Goal: Find specific page/section: Find specific page/section

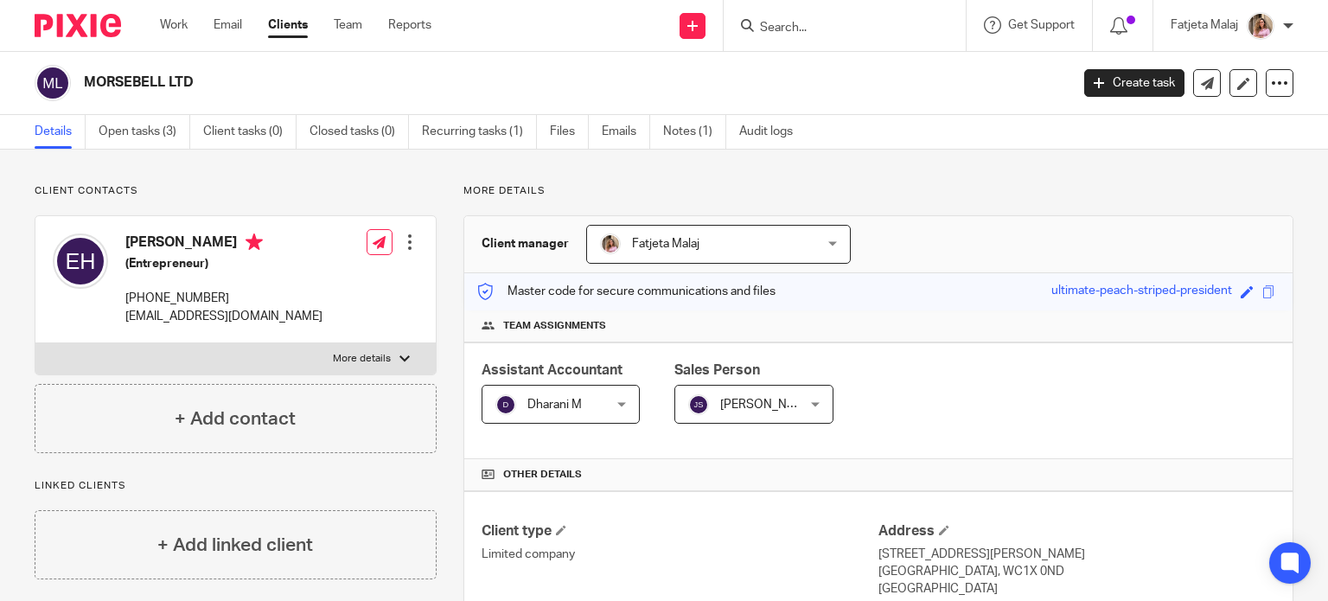
scroll to position [432, 0]
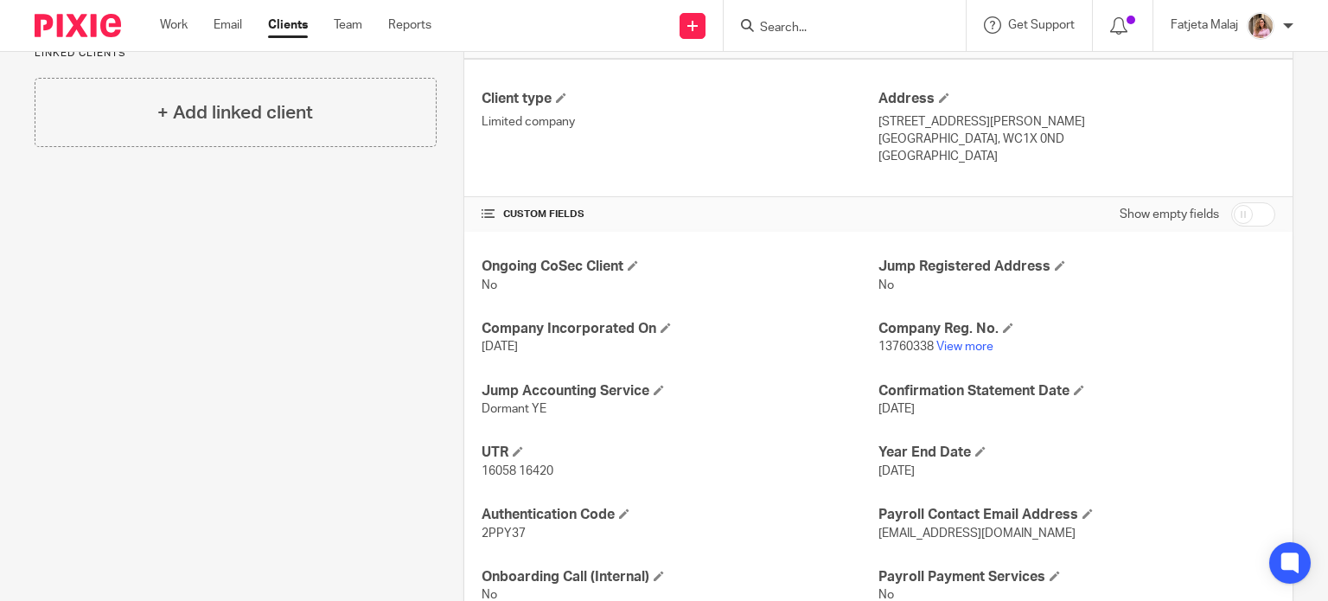
click at [820, 19] on form at bounding box center [850, 26] width 184 height 22
click at [820, 21] on input "Search" at bounding box center [836, 29] width 156 height 16
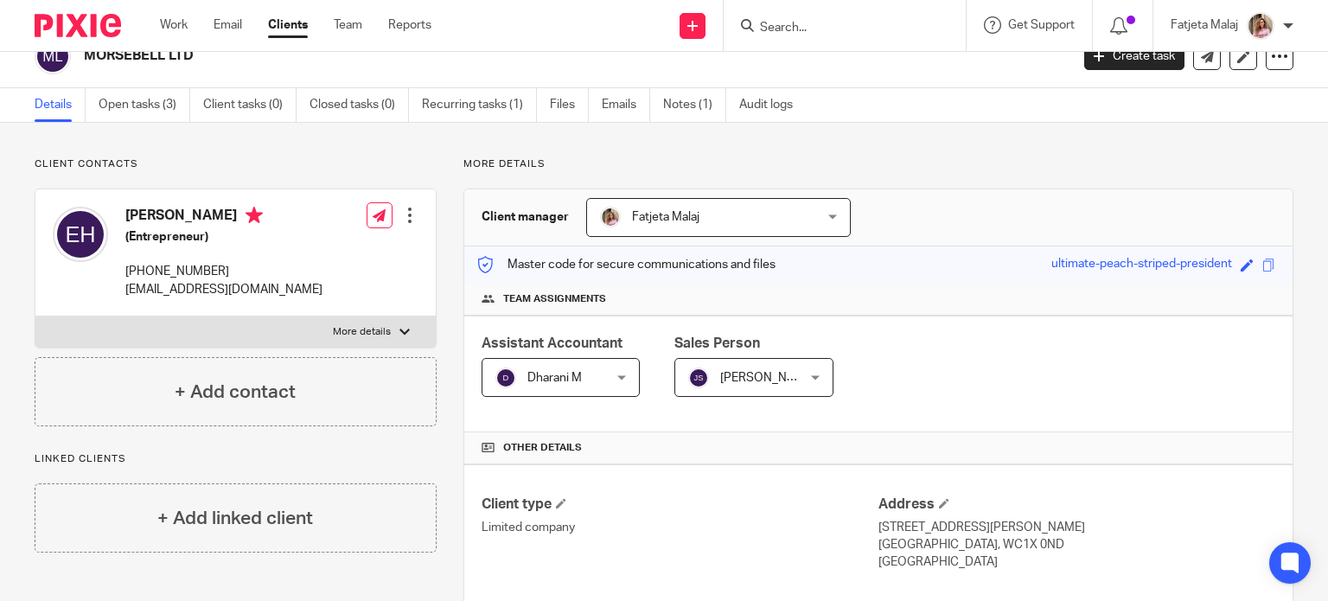
scroll to position [0, 0]
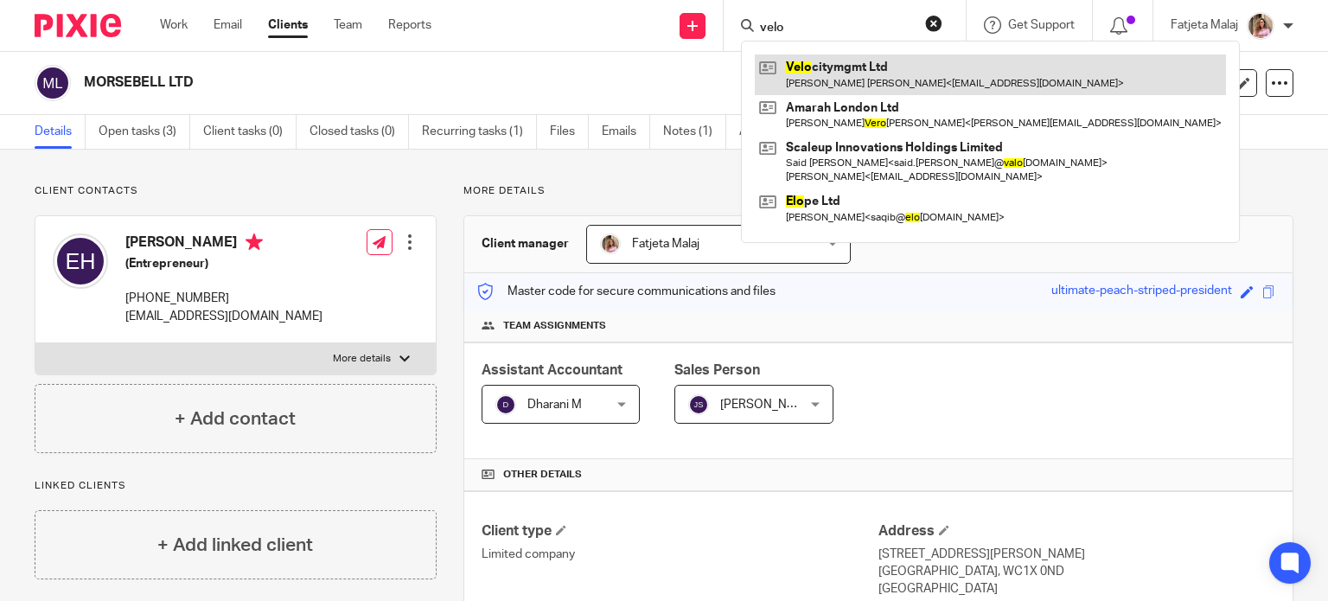
type input "velo"
drag, startPoint x: 877, startPoint y: 63, endPoint x: 887, endPoint y: 81, distance: 20.9
click at [877, 63] on link at bounding box center [990, 74] width 471 height 40
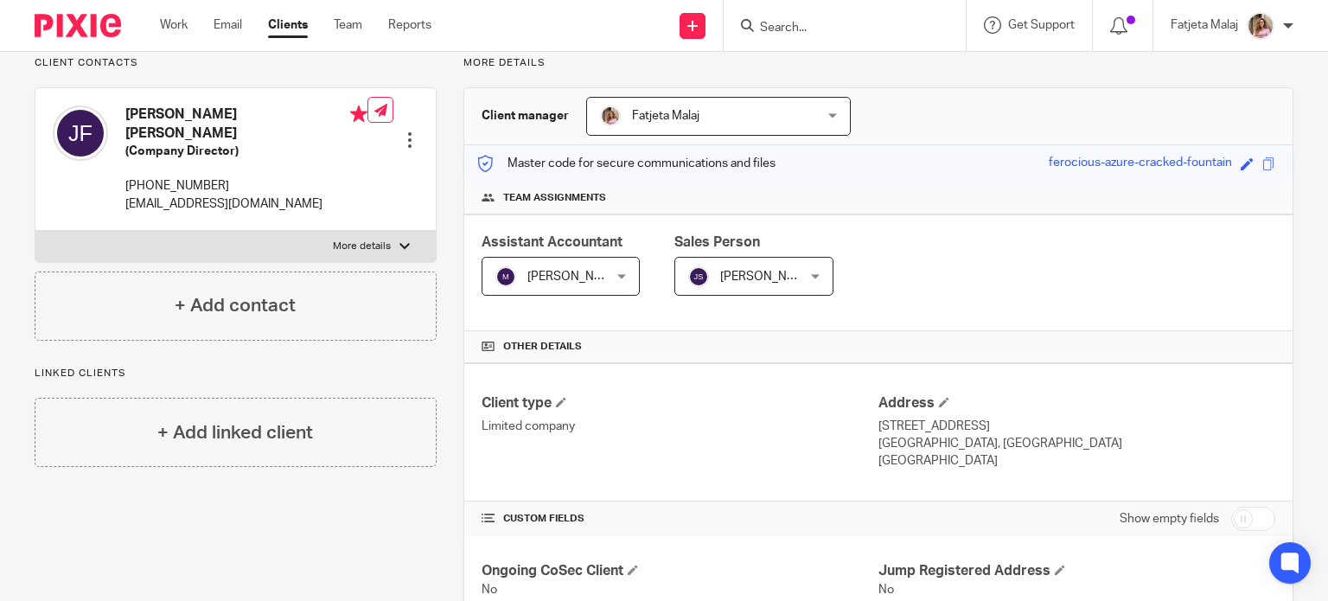
scroll to position [346, 0]
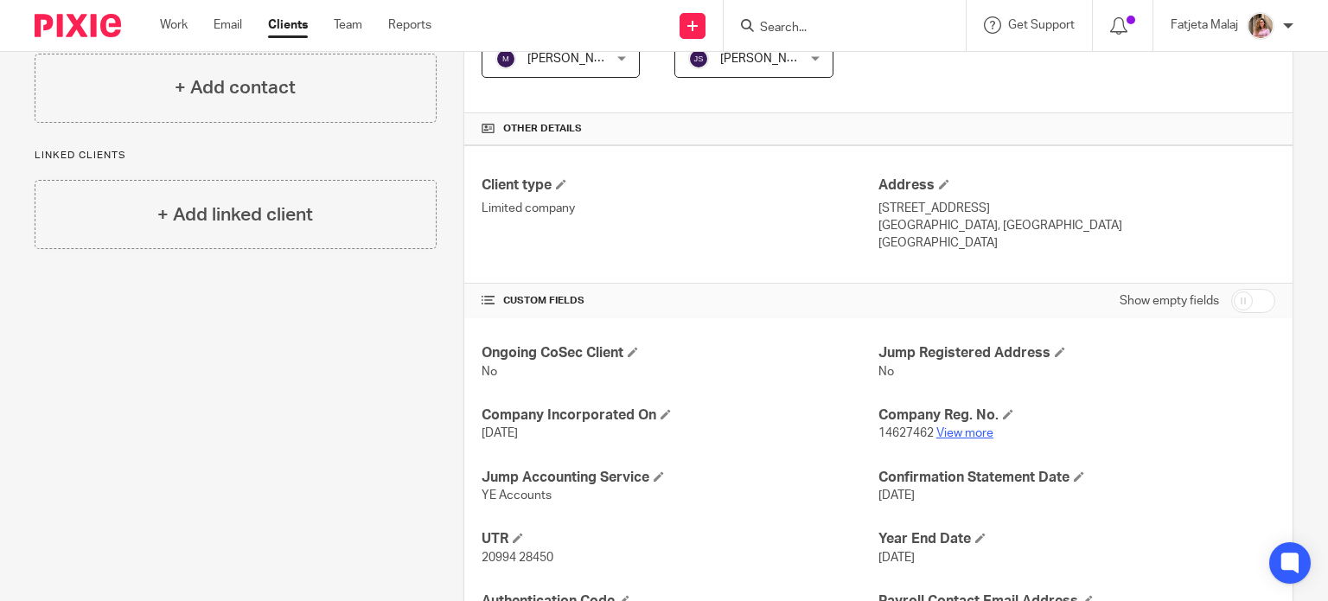
click at [975, 429] on link "View more" at bounding box center [965, 433] width 57 height 12
click at [927, 6] on div at bounding box center [845, 25] width 242 height 51
click at [911, 33] on input "Search" at bounding box center [836, 29] width 156 height 16
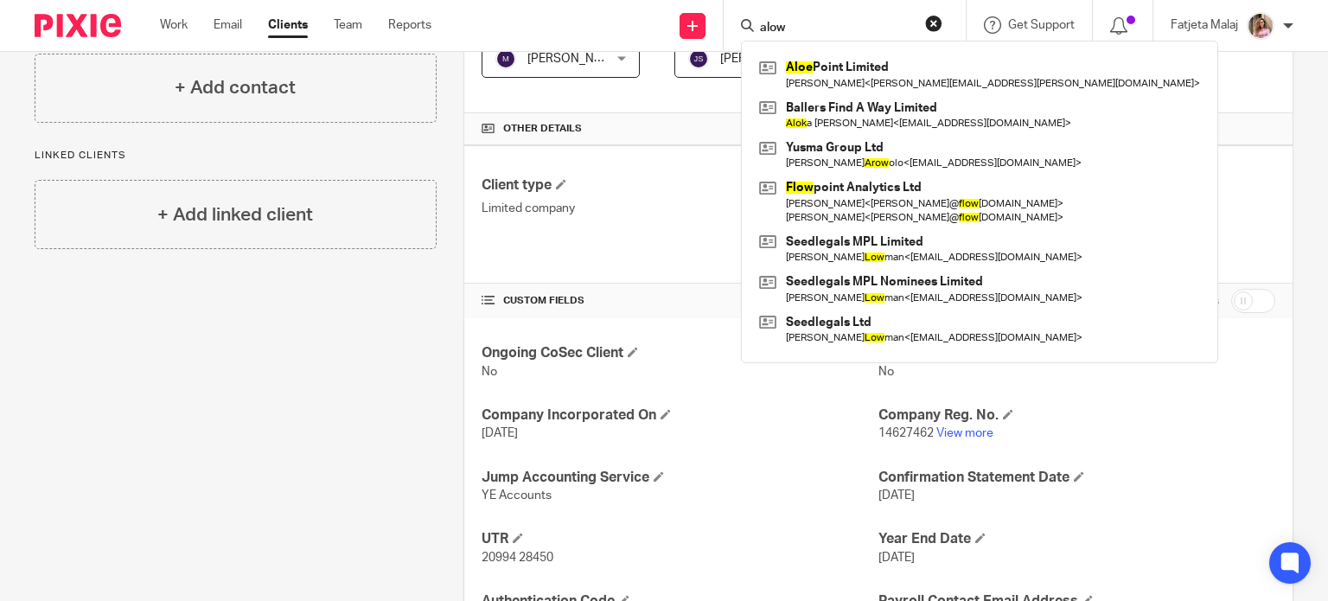
type input "alow"
click at [905, 53] on div "Aloe Point Limited [PERSON_NAME] < [PERSON_NAME][EMAIL_ADDRESS][PERSON_NAME][DO…" at bounding box center [979, 202] width 477 height 323
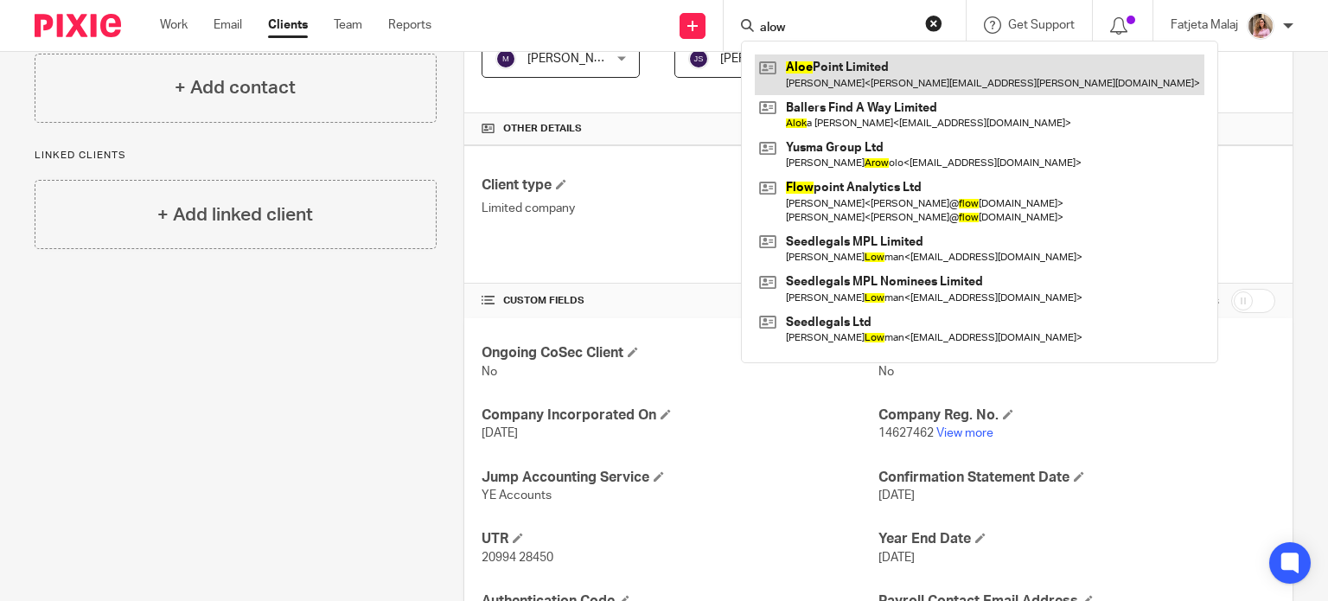
click at [904, 71] on link at bounding box center [980, 74] width 450 height 40
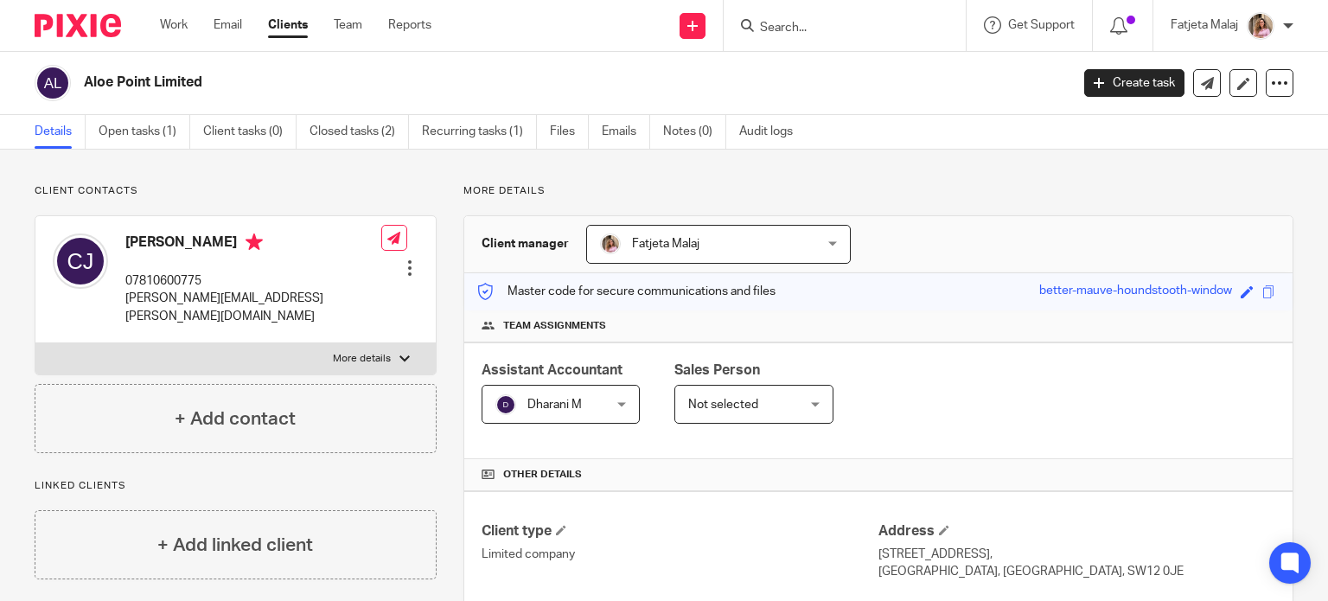
click at [839, 22] on input "Search" at bounding box center [836, 29] width 156 height 16
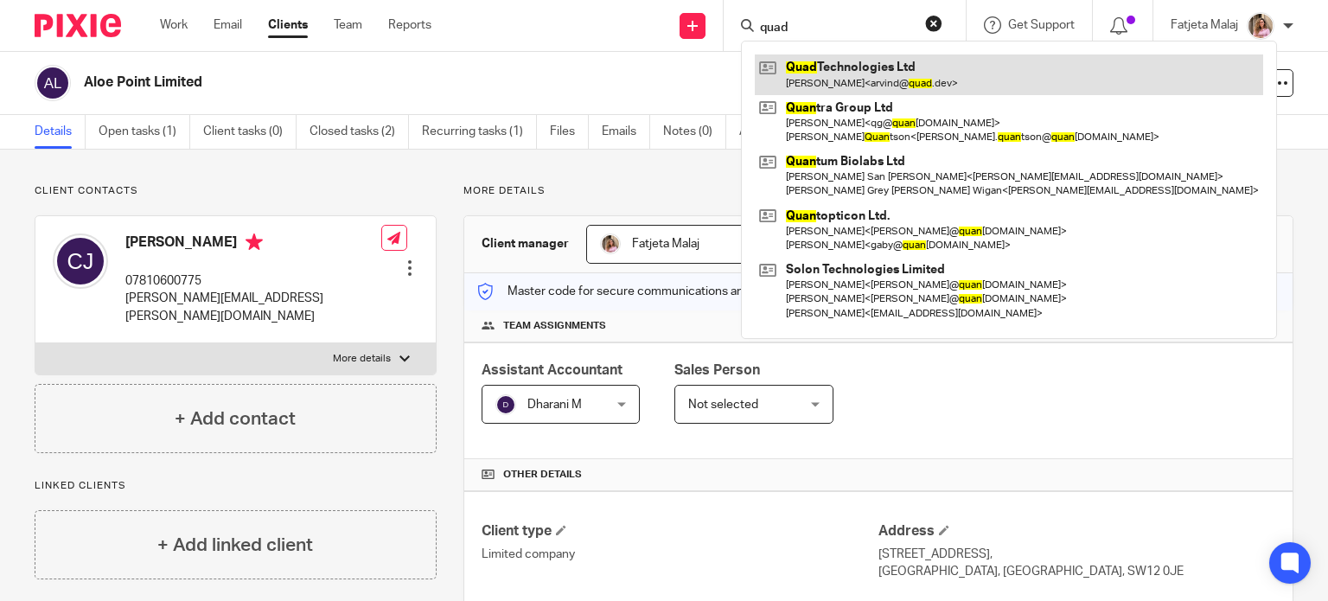
type input "quad"
click at [896, 80] on link at bounding box center [1009, 74] width 508 height 40
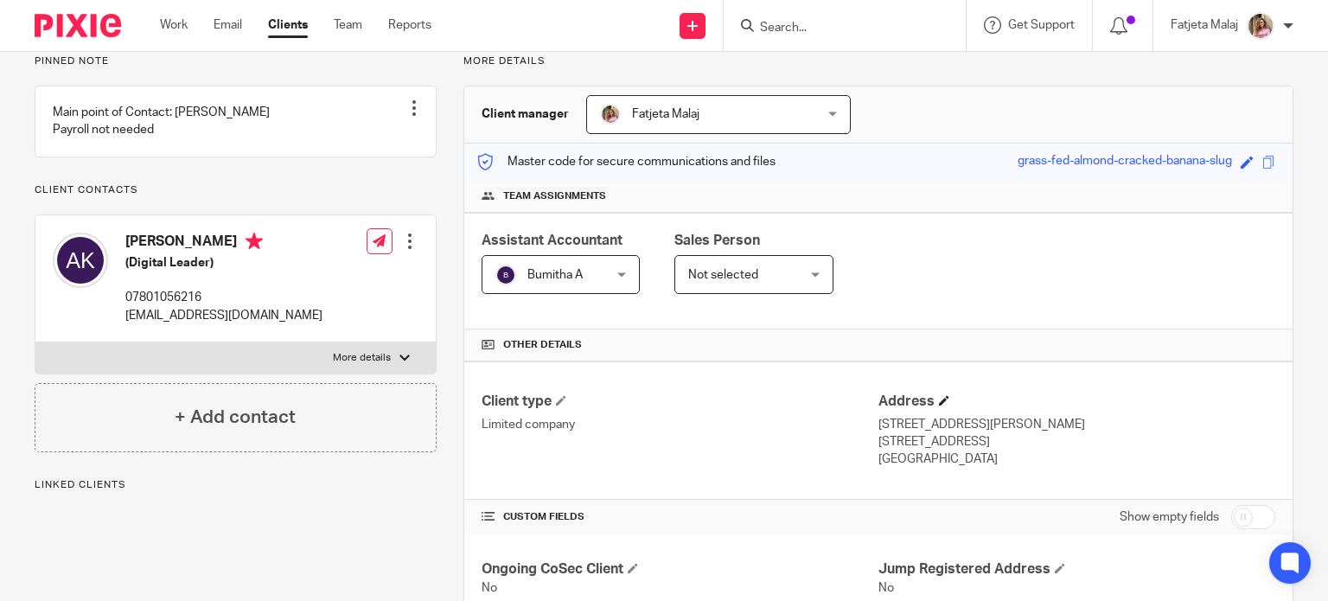
scroll to position [86, 0]
